Goal: Information Seeking & Learning: Learn about a topic

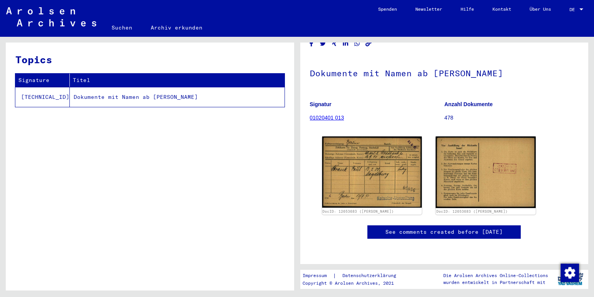
scroll to position [83, 0]
click at [119, 27] on link "Suchen" at bounding box center [121, 27] width 39 height 18
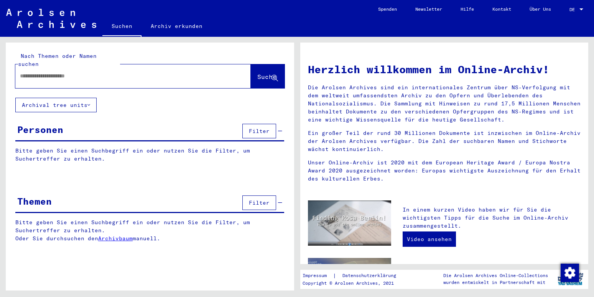
click at [19, 69] on div at bounding box center [121, 76] width 213 height 17
click at [21, 72] on input "text" at bounding box center [124, 76] width 208 height 8
click at [258, 73] on span "Suche" at bounding box center [267, 77] width 19 height 8
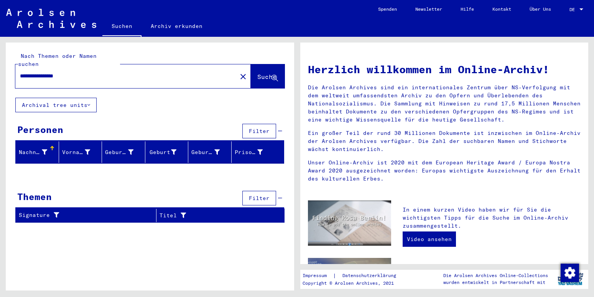
click at [25, 149] on div "Nachname" at bounding box center [33, 153] width 28 height 8
click at [71, 149] on div "Vorname" at bounding box center [76, 153] width 28 height 8
click at [110, 149] on div "Geburtsname" at bounding box center [119, 153] width 28 height 8
click at [257, 128] on span "Filter" at bounding box center [259, 131] width 21 height 7
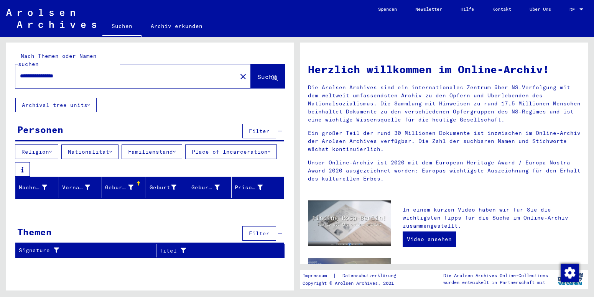
click at [47, 98] on button "Archival tree units" at bounding box center [55, 105] width 81 height 15
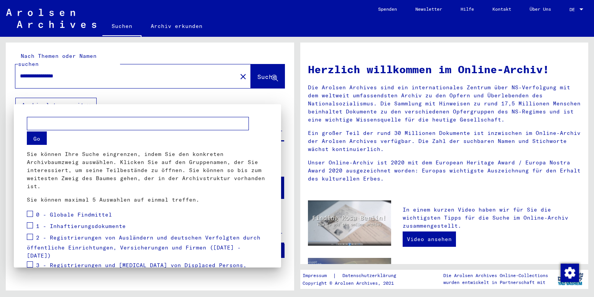
scroll to position [94, 0]
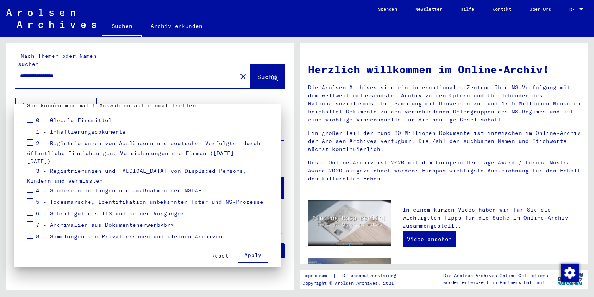
click at [259, 69] on div at bounding box center [297, 148] width 594 height 297
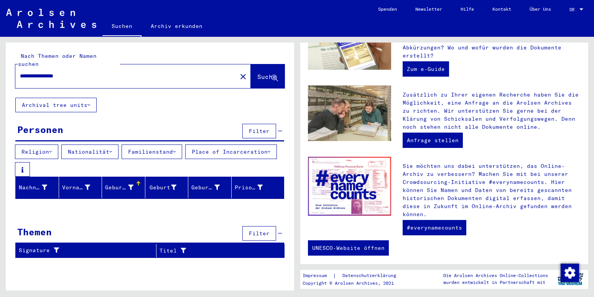
scroll to position [251, 0]
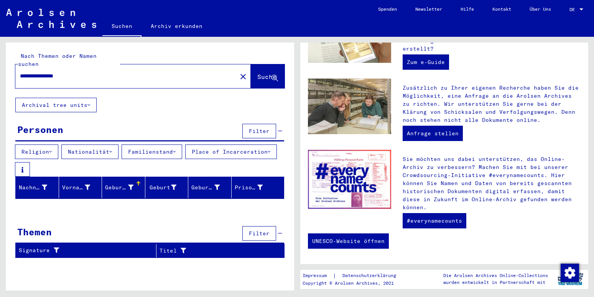
click at [32, 72] on input "**********" at bounding box center [124, 76] width 208 height 8
type input "**********"
click at [258, 73] on span "Suche" at bounding box center [267, 77] width 19 height 8
click at [166, 27] on link "Archiv erkunden" at bounding box center [177, 26] width 70 height 18
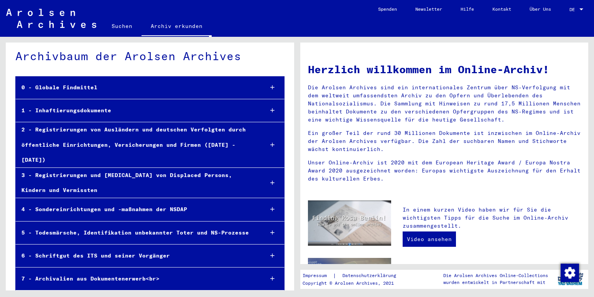
scroll to position [18, 0]
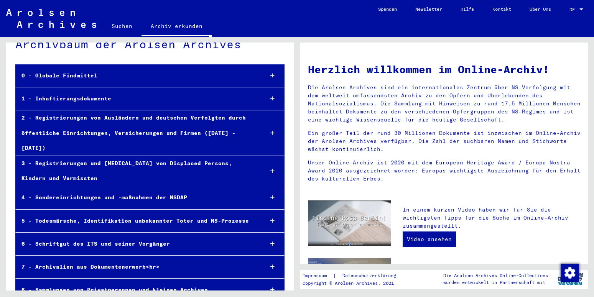
click at [62, 99] on div "1 - Inhaftierungsdokumente" at bounding box center [137, 98] width 242 height 15
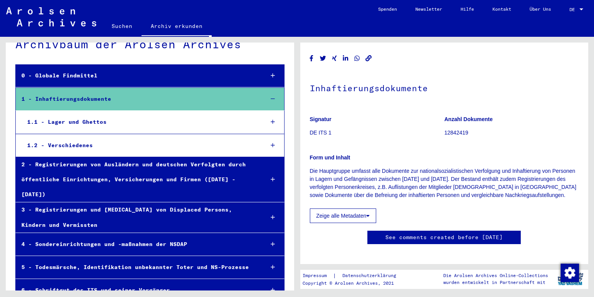
click at [59, 121] on div "1.1 - Lager und Ghettos" at bounding box center [139, 122] width 237 height 15
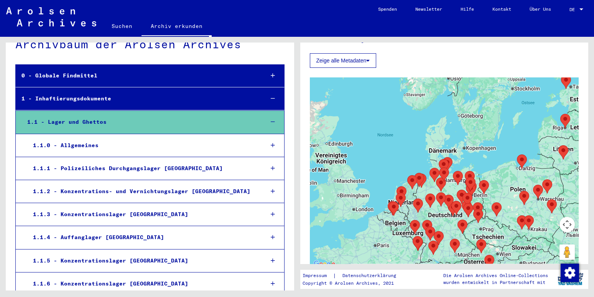
scroll to position [166, 0]
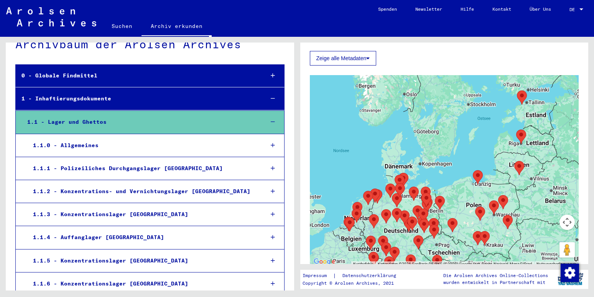
drag, startPoint x: 507, startPoint y: 159, endPoint x: 449, endPoint y: 184, distance: 63.3
click at [449, 184] on div at bounding box center [444, 171] width 269 height 192
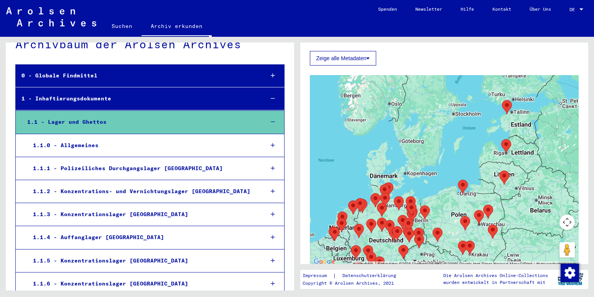
click at [502, 139] on area "Riga (Kaiserwald) Concentration Camp and Riga Ghetto" at bounding box center [502, 139] width 0 height 0
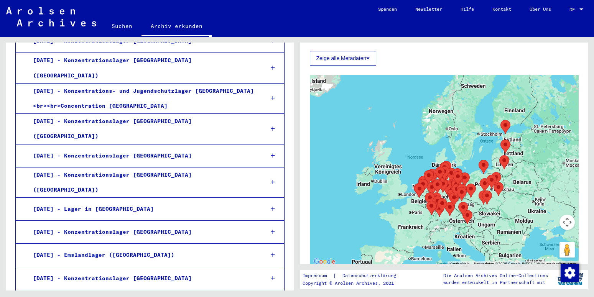
scroll to position [764, 0]
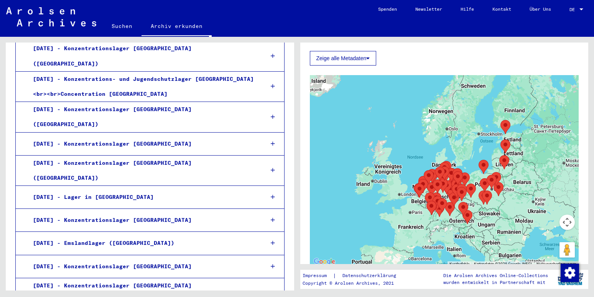
click at [124, 213] on div "[DATE] - Konzentrationslager [GEOGRAPHIC_DATA]" at bounding box center [142, 220] width 231 height 15
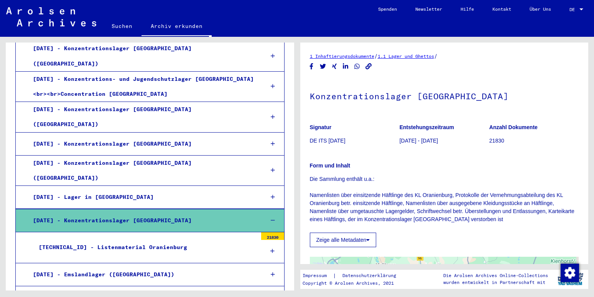
click at [347, 238] on button "Zeige alle Metadaten" at bounding box center [343, 240] width 67 height 15
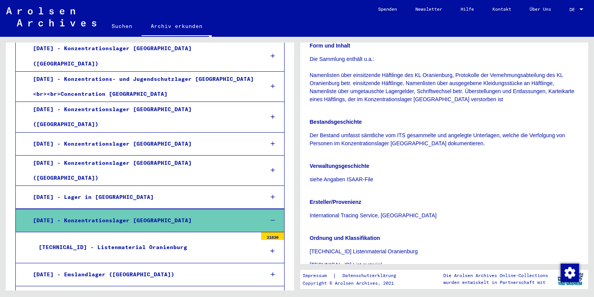
scroll to position [166, 0]
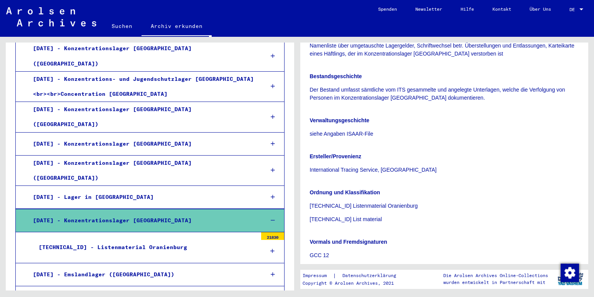
click at [344, 209] on p "[TECHNICAL_ID] Listenmaterial Oranienburg" at bounding box center [444, 206] width 269 height 8
click at [344, 207] on p "[TECHNICAL_ID] Listenmaterial Oranienburg" at bounding box center [444, 206] width 269 height 8
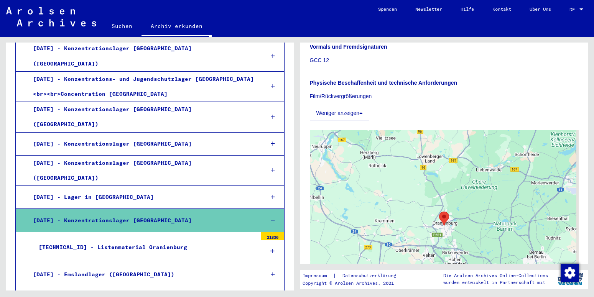
scroll to position [373, 0]
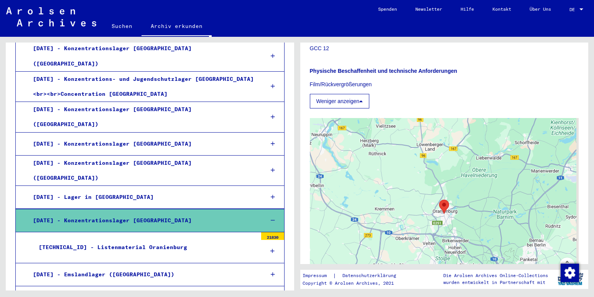
click at [439, 200] on area "Oranienburg Concentration Camp" at bounding box center [439, 200] width 0 height 0
click at [152, 240] on div "[TECHNICAL_ID] - Listenmaterial Oranienburg" at bounding box center [145, 247] width 224 height 15
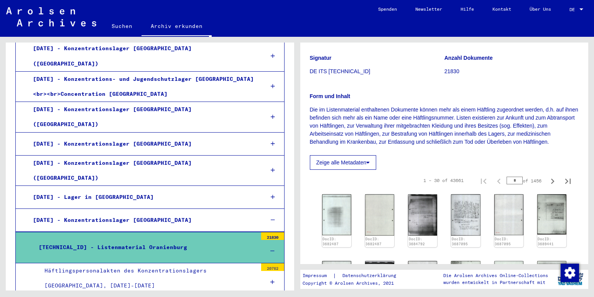
scroll to position [83, 0]
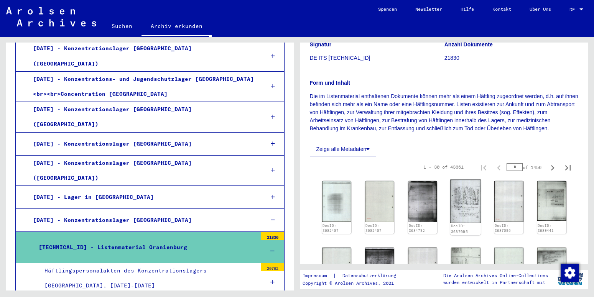
click at [457, 205] on img at bounding box center [466, 201] width 31 height 43
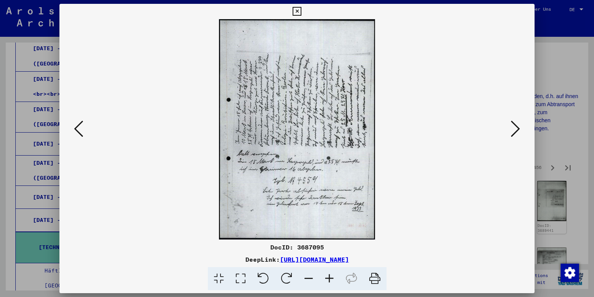
click at [515, 131] on icon at bounding box center [515, 129] width 9 height 18
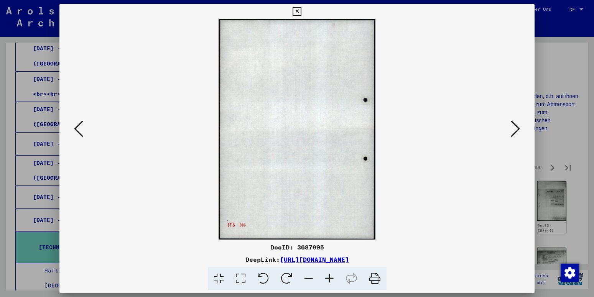
click at [515, 131] on icon at bounding box center [515, 129] width 9 height 18
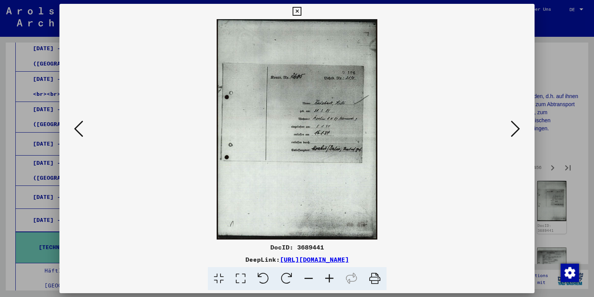
click at [314, 121] on img at bounding box center [297, 129] width 423 height 221
click at [313, 122] on img at bounding box center [297, 129] width 423 height 221
click at [287, 126] on img at bounding box center [297, 129] width 423 height 221
drag, startPoint x: 312, startPoint y: 129, endPoint x: 314, endPoint y: 122, distance: 7.0
click at [314, 122] on img at bounding box center [297, 129] width 423 height 221
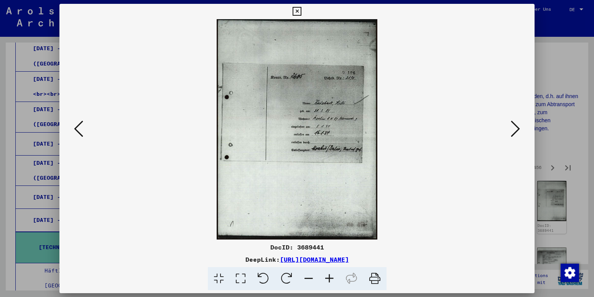
click at [519, 132] on icon at bounding box center [515, 129] width 9 height 18
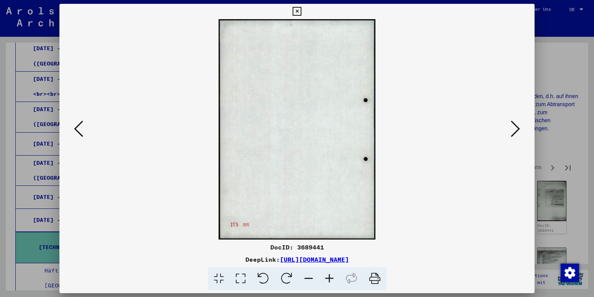
click at [519, 132] on icon at bounding box center [515, 129] width 9 height 18
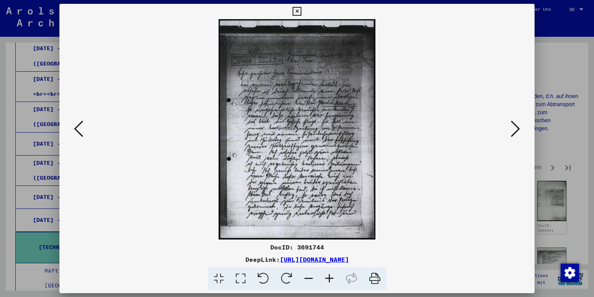
click at [519, 132] on icon at bounding box center [515, 129] width 9 height 18
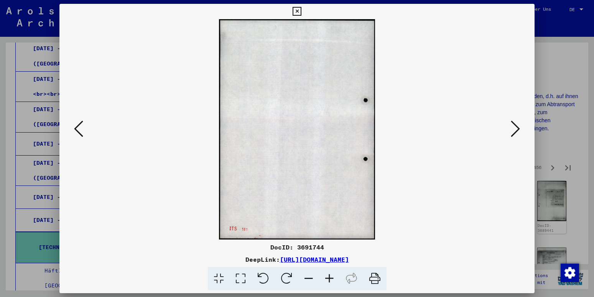
click at [519, 132] on icon at bounding box center [515, 129] width 9 height 18
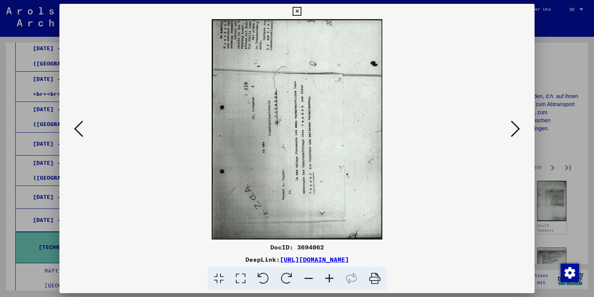
click at [519, 132] on icon at bounding box center [515, 129] width 9 height 18
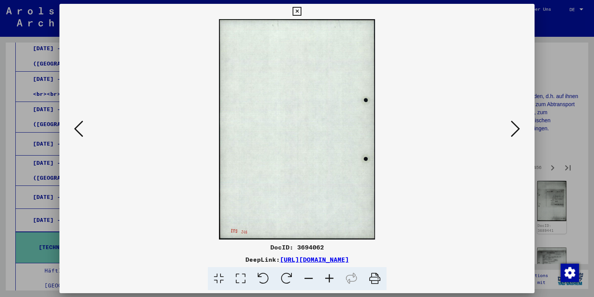
click at [519, 132] on icon at bounding box center [515, 129] width 9 height 18
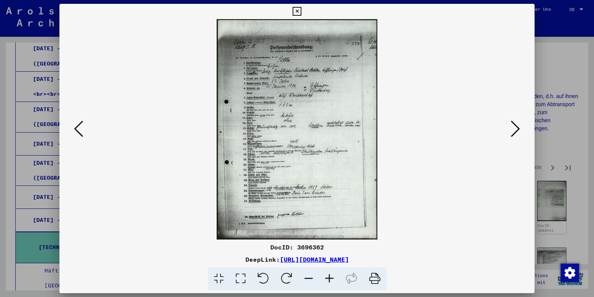
click at [329, 279] on icon at bounding box center [329, 278] width 21 height 23
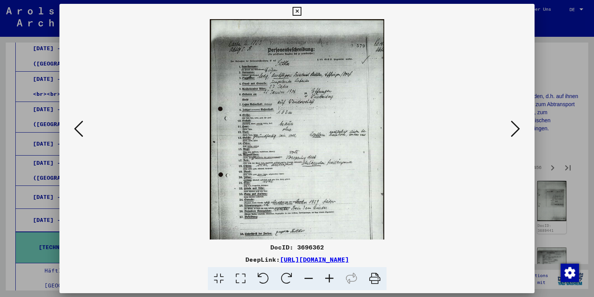
click at [330, 278] on icon at bounding box center [329, 278] width 21 height 23
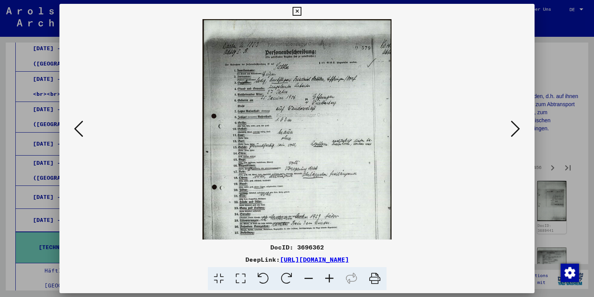
click at [330, 278] on icon at bounding box center [329, 278] width 21 height 23
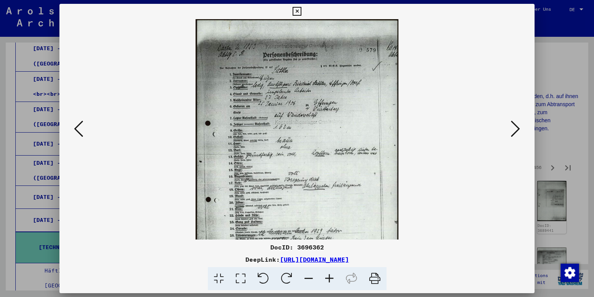
click at [330, 278] on icon at bounding box center [329, 278] width 21 height 23
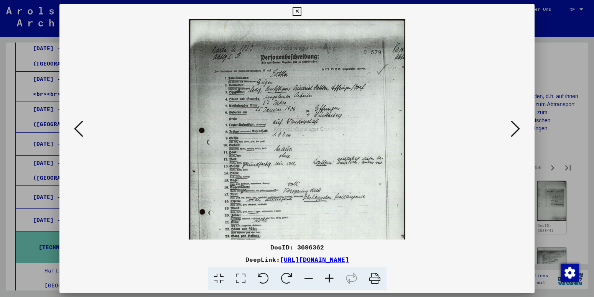
click at [330, 278] on icon at bounding box center [329, 278] width 21 height 23
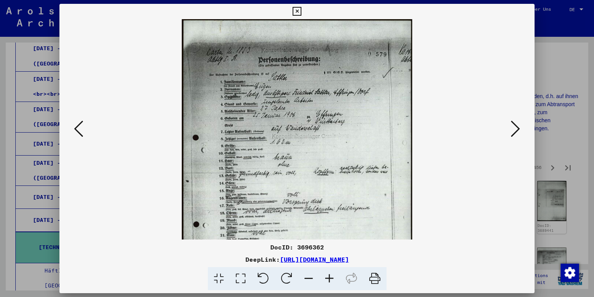
click at [330, 278] on icon at bounding box center [329, 278] width 21 height 23
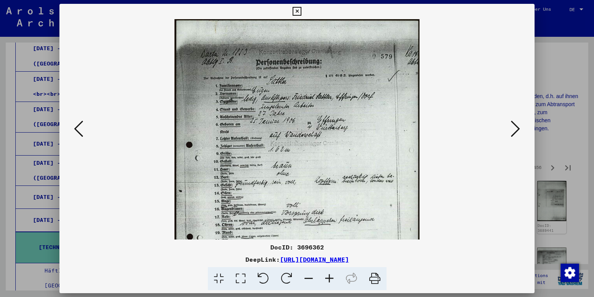
click at [330, 278] on icon at bounding box center [329, 278] width 21 height 23
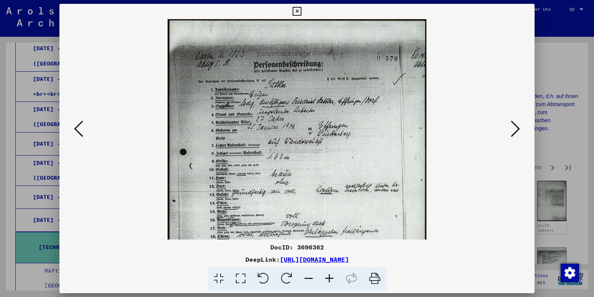
click at [330, 278] on icon at bounding box center [329, 278] width 21 height 23
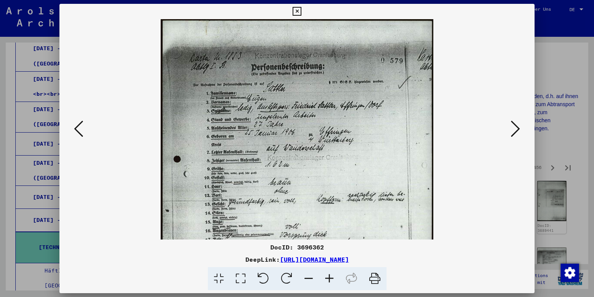
click at [330, 278] on icon at bounding box center [329, 278] width 21 height 23
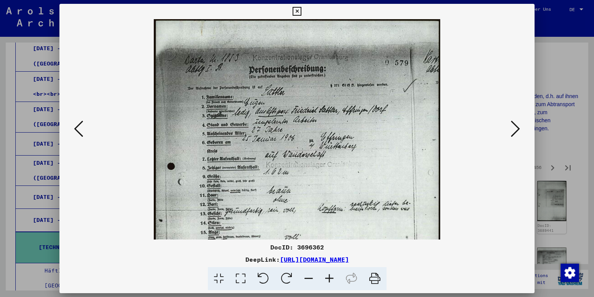
click at [330, 278] on icon at bounding box center [329, 278] width 21 height 23
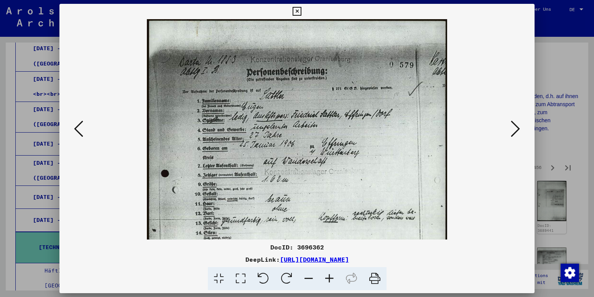
click at [330, 278] on icon at bounding box center [329, 278] width 21 height 23
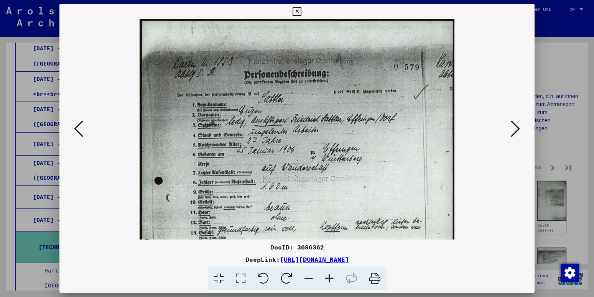
click at [306, 278] on icon at bounding box center [309, 278] width 21 height 23
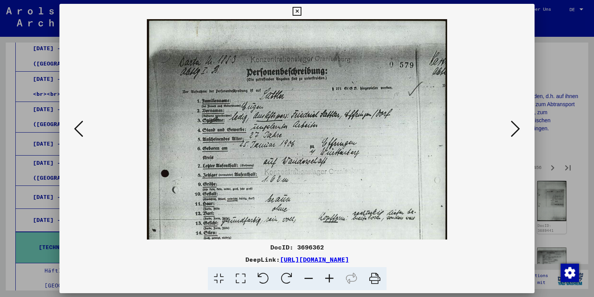
click at [306, 278] on icon at bounding box center [309, 278] width 21 height 23
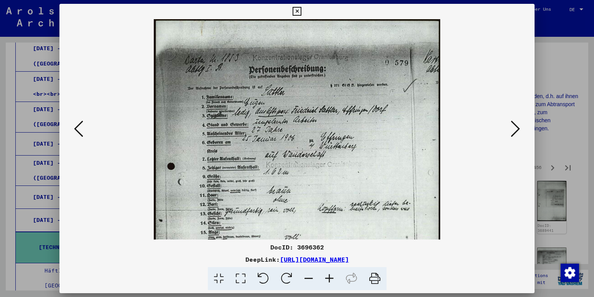
click at [306, 278] on icon at bounding box center [309, 278] width 21 height 23
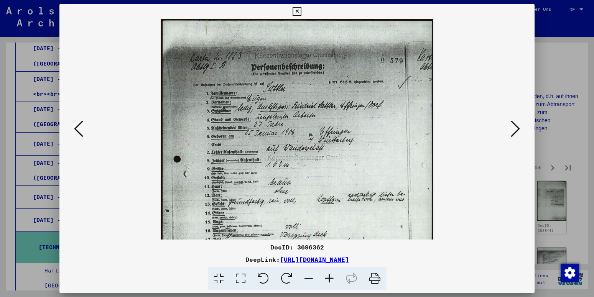
click at [306, 278] on icon at bounding box center [309, 278] width 21 height 23
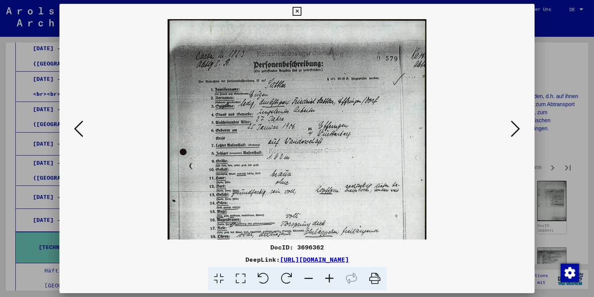
click at [306, 278] on icon at bounding box center [309, 278] width 21 height 23
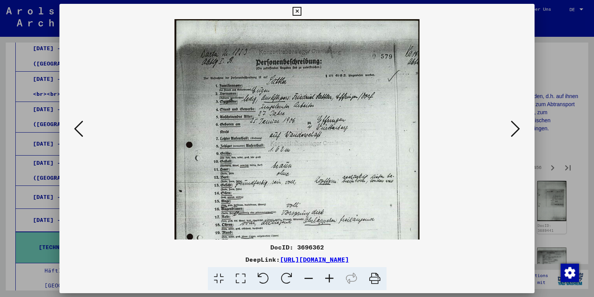
click at [306, 278] on icon at bounding box center [309, 278] width 21 height 23
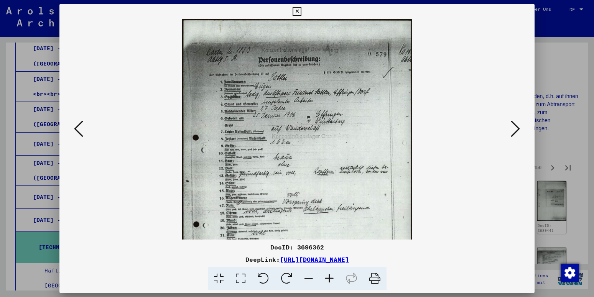
click at [306, 278] on icon at bounding box center [309, 278] width 21 height 23
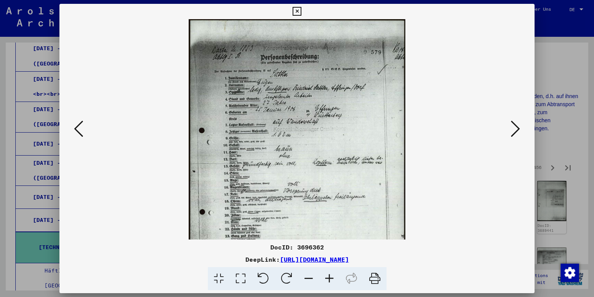
click at [306, 278] on icon at bounding box center [309, 278] width 21 height 23
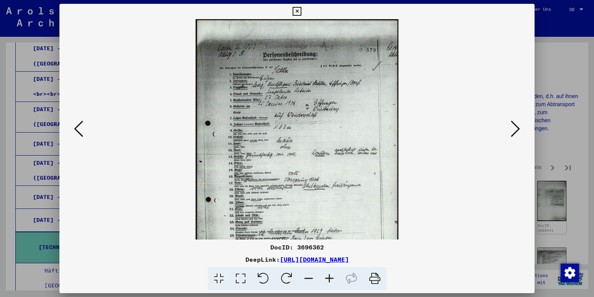
click at [306, 278] on icon at bounding box center [309, 278] width 21 height 23
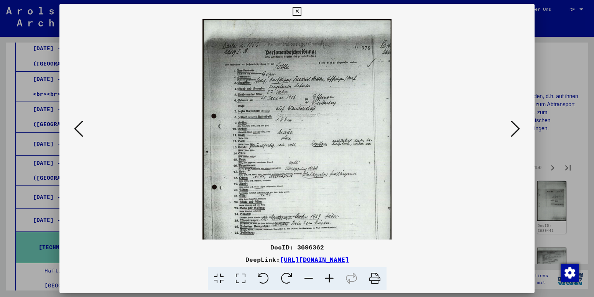
click at [306, 278] on icon at bounding box center [309, 278] width 21 height 23
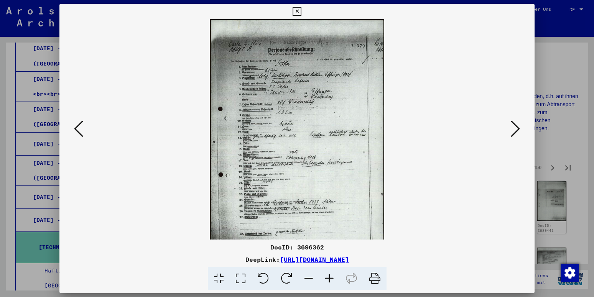
click at [306, 278] on icon at bounding box center [309, 278] width 21 height 23
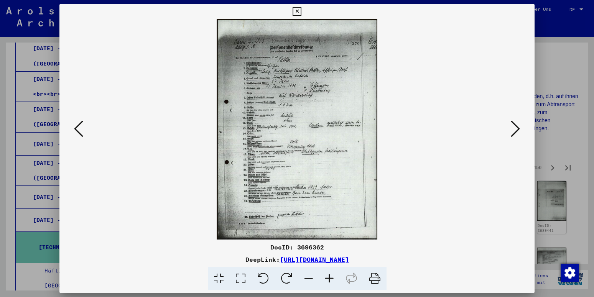
click at [518, 130] on icon at bounding box center [515, 129] width 9 height 18
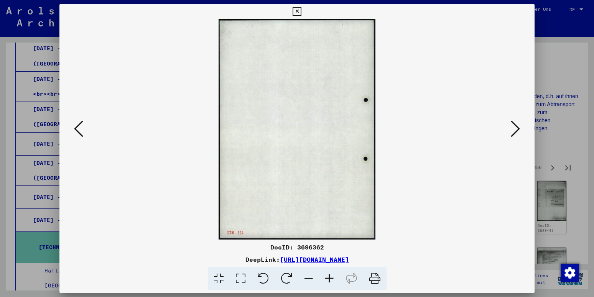
click at [518, 130] on icon at bounding box center [515, 129] width 9 height 18
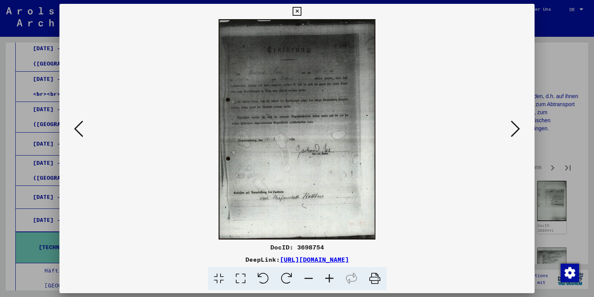
click at [518, 130] on icon at bounding box center [515, 129] width 9 height 18
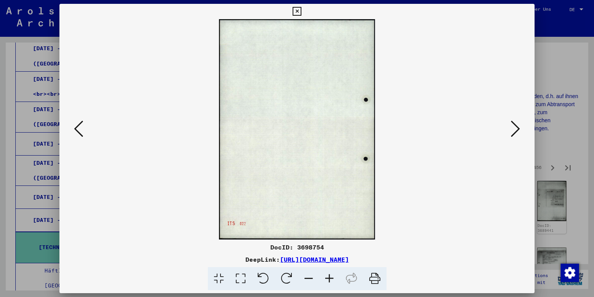
click at [518, 130] on icon at bounding box center [515, 129] width 9 height 18
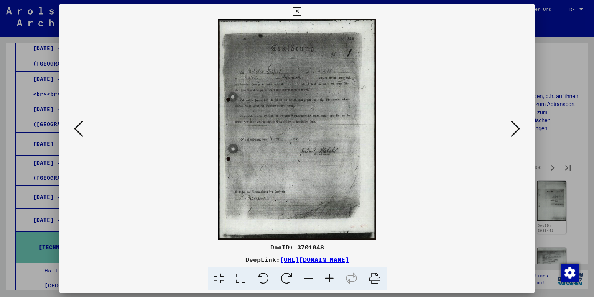
click at [518, 130] on icon at bounding box center [515, 129] width 9 height 18
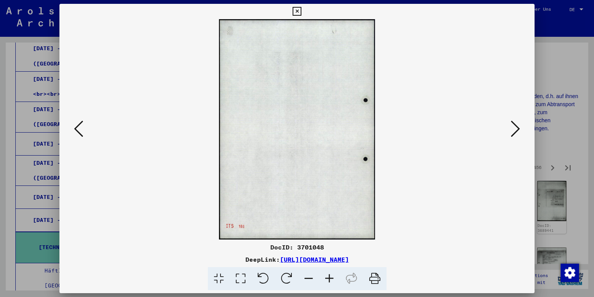
click at [518, 130] on icon at bounding box center [515, 129] width 9 height 18
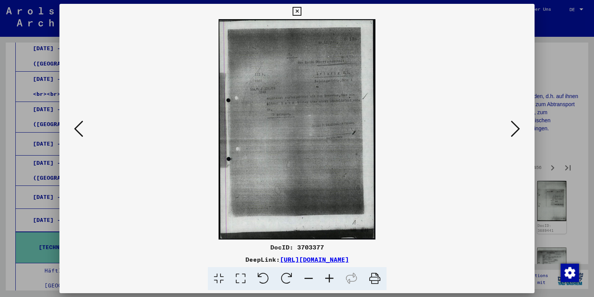
click at [518, 130] on icon at bounding box center [515, 129] width 9 height 18
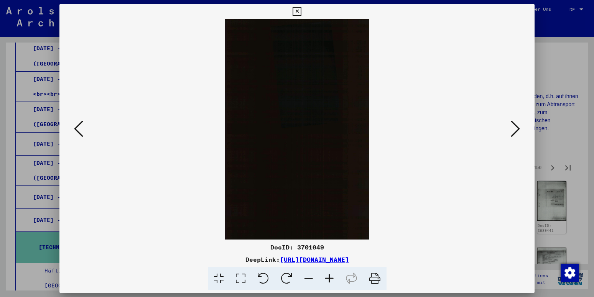
click at [518, 130] on icon at bounding box center [515, 129] width 9 height 18
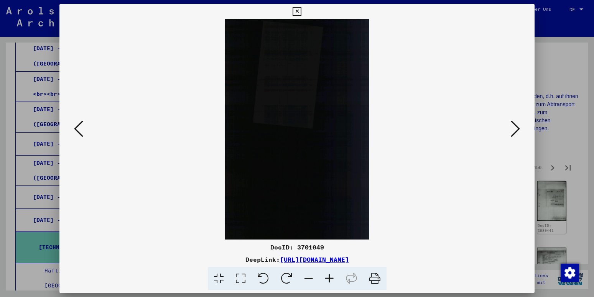
click at [519, 130] on icon at bounding box center [515, 129] width 9 height 18
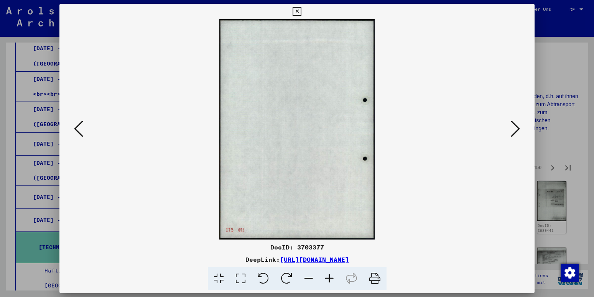
click at [514, 130] on icon at bounding box center [515, 129] width 9 height 18
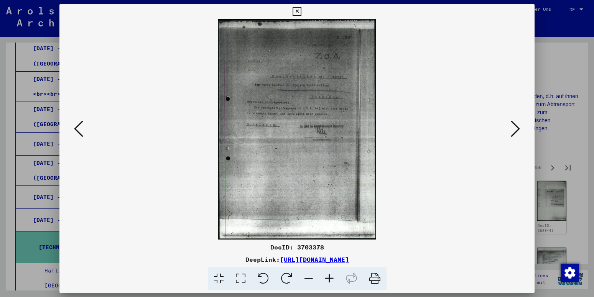
click at [302, 10] on icon at bounding box center [297, 11] width 9 height 9
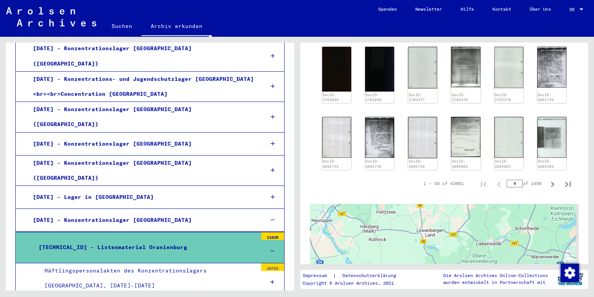
scroll to position [456, 0]
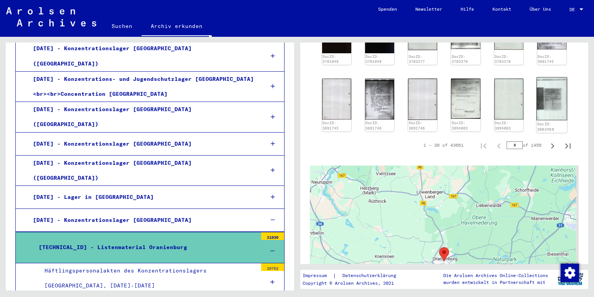
click at [546, 101] on img at bounding box center [552, 99] width 31 height 43
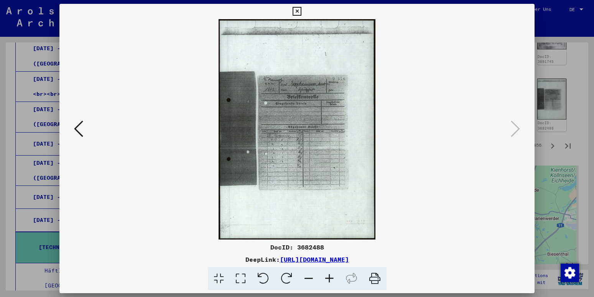
click at [302, 12] on icon at bounding box center [297, 11] width 9 height 9
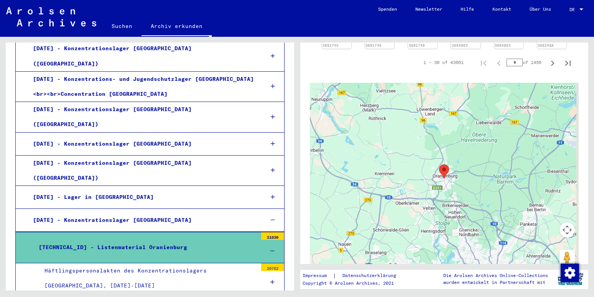
scroll to position [663, 0]
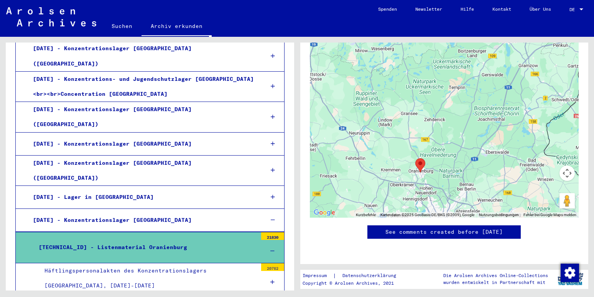
drag, startPoint x: 433, startPoint y: 89, endPoint x: 424, endPoint y: 129, distance: 40.6
click at [424, 129] on div at bounding box center [444, 122] width 269 height 192
